Goal: Navigation & Orientation: Find specific page/section

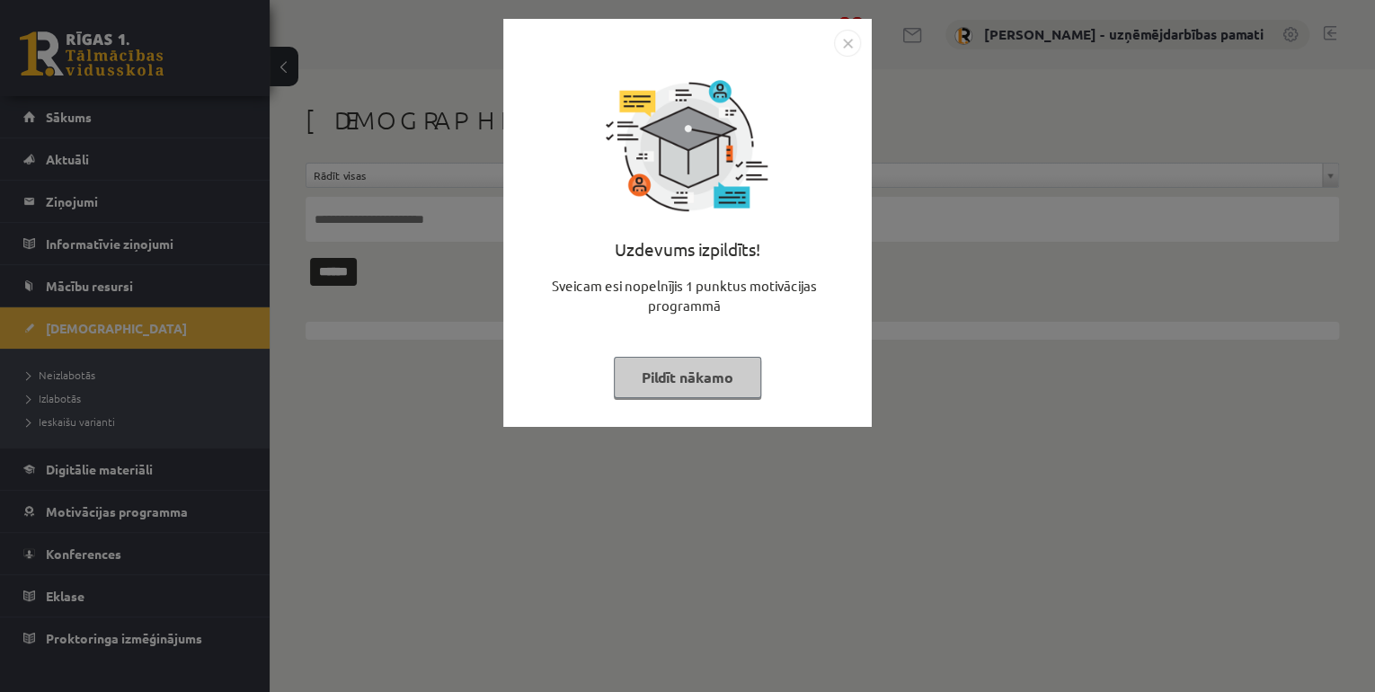
click at [111, 122] on div "Uzdevums izpildīts! Sveicam esi nopelnījis 1 punktus motivācijas programmā Pild…" at bounding box center [687, 346] width 1375 height 692
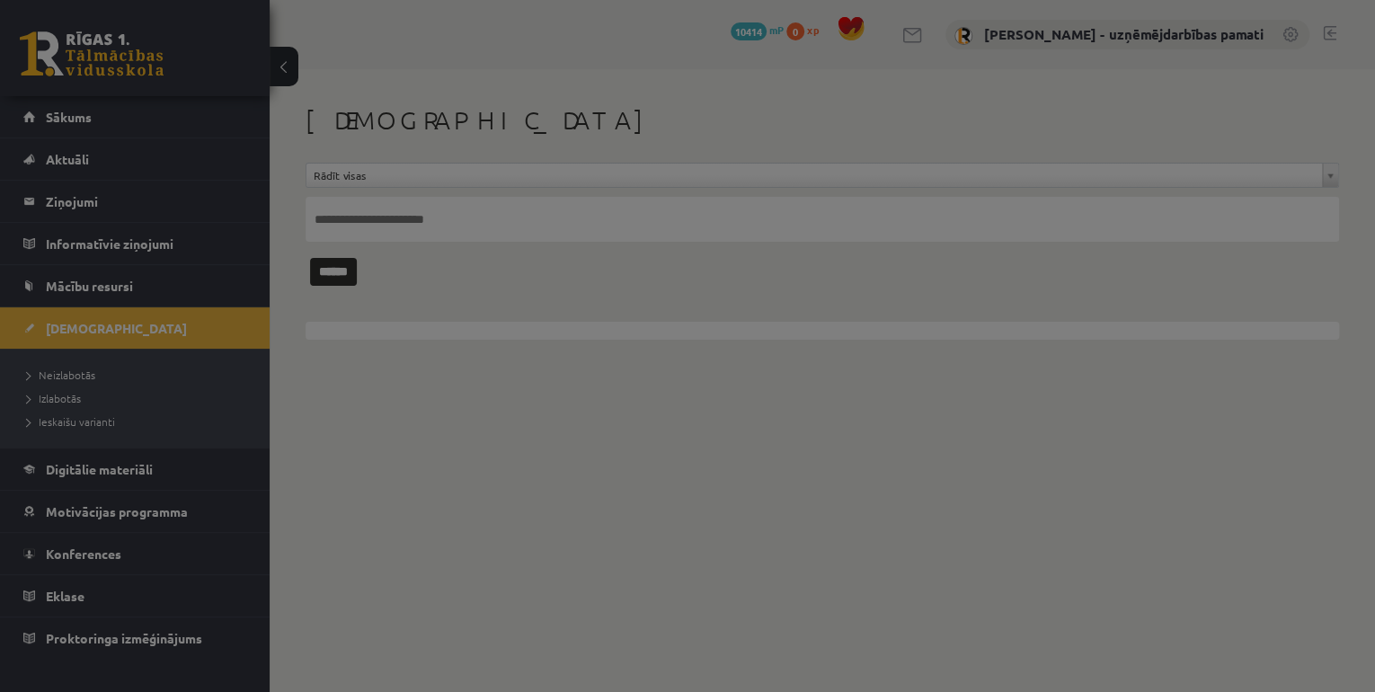
click at [111, 122] on body "0 Dāvanas 10414 mP 0 xp [PERSON_NAME] - uzņēmējdarbības pamati Sākums Aktuāli K…" at bounding box center [687, 346] width 1375 height 692
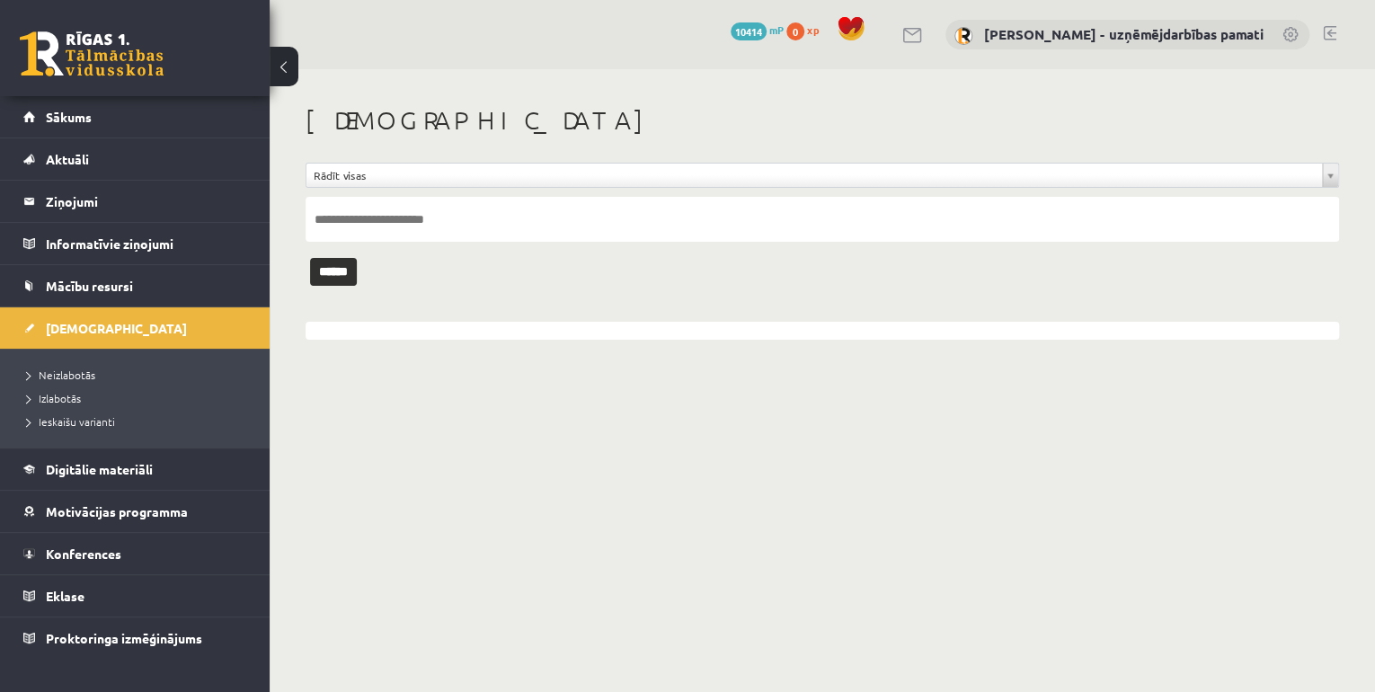
click at [111, 122] on link "Sākums" at bounding box center [135, 116] width 224 height 41
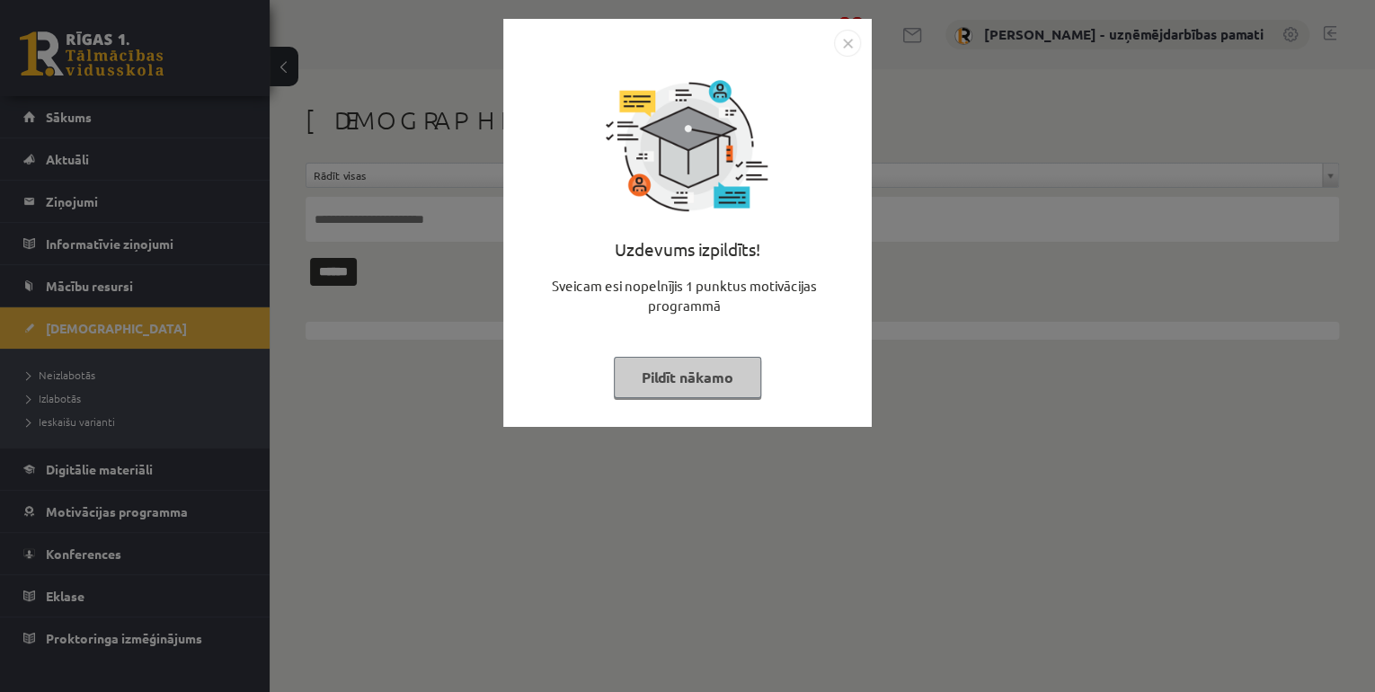
click at [75, 374] on div "Uzdevums izpildīts! Sveicam esi nopelnījis 1 punktus motivācijas programmā Pild…" at bounding box center [687, 346] width 1375 height 692
